Goal: Contribute content

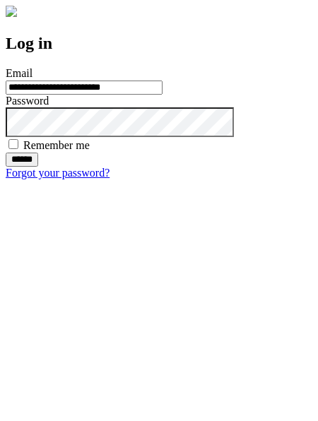
type input "**********"
click at [38, 167] on input "******" at bounding box center [22, 160] width 33 height 14
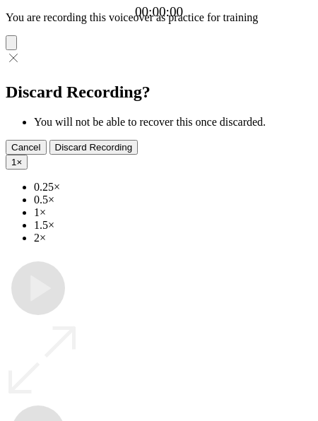
type input "**********"
